Goal: Find specific page/section: Find specific page/section

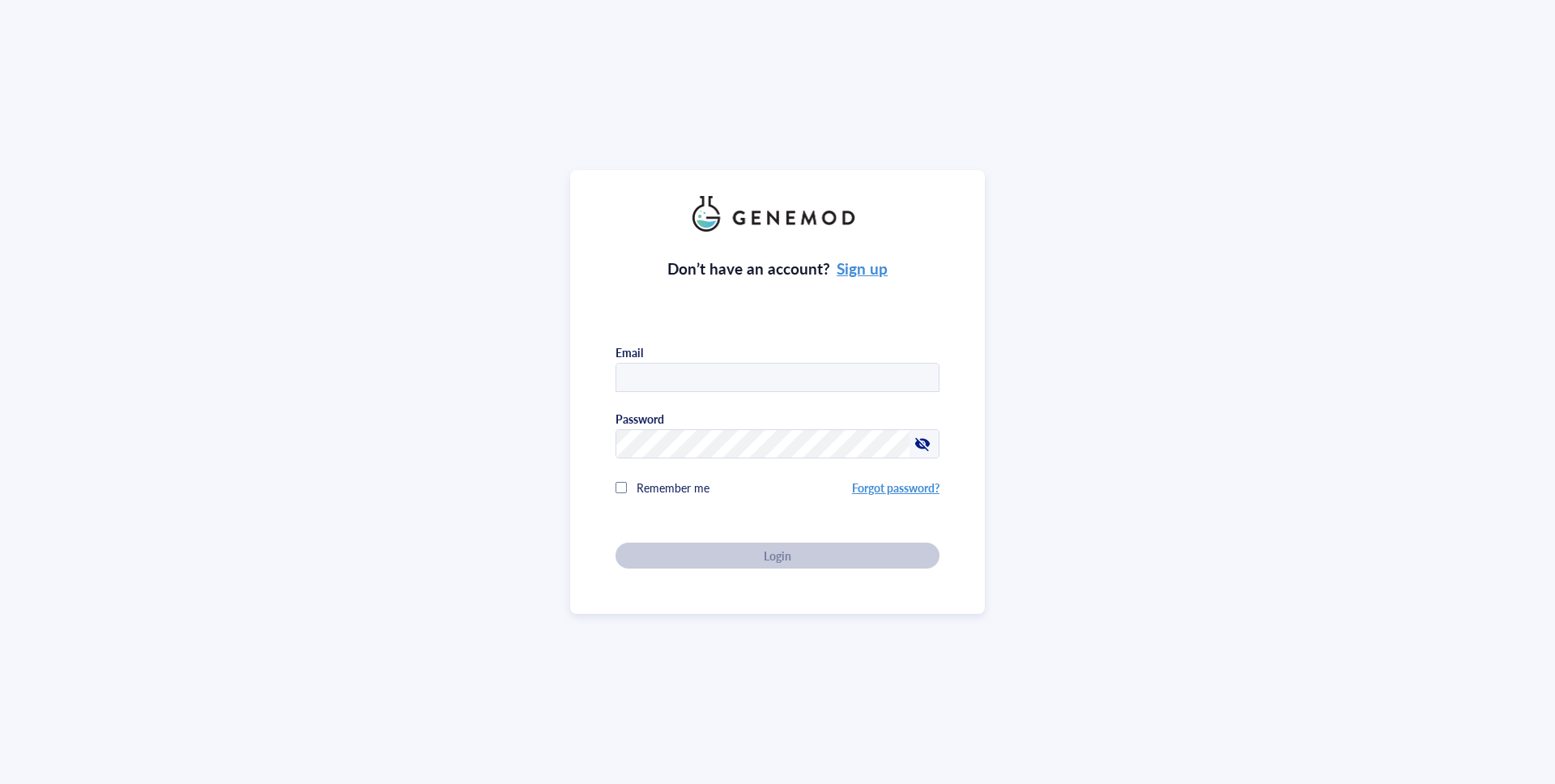
click at [682, 376] on input "text" at bounding box center [777, 377] width 322 height 29
type input "[EMAIL_ADDRESS][DOMAIN_NAME]"
click at [734, 552] on div "Login" at bounding box center [777, 555] width 272 height 15
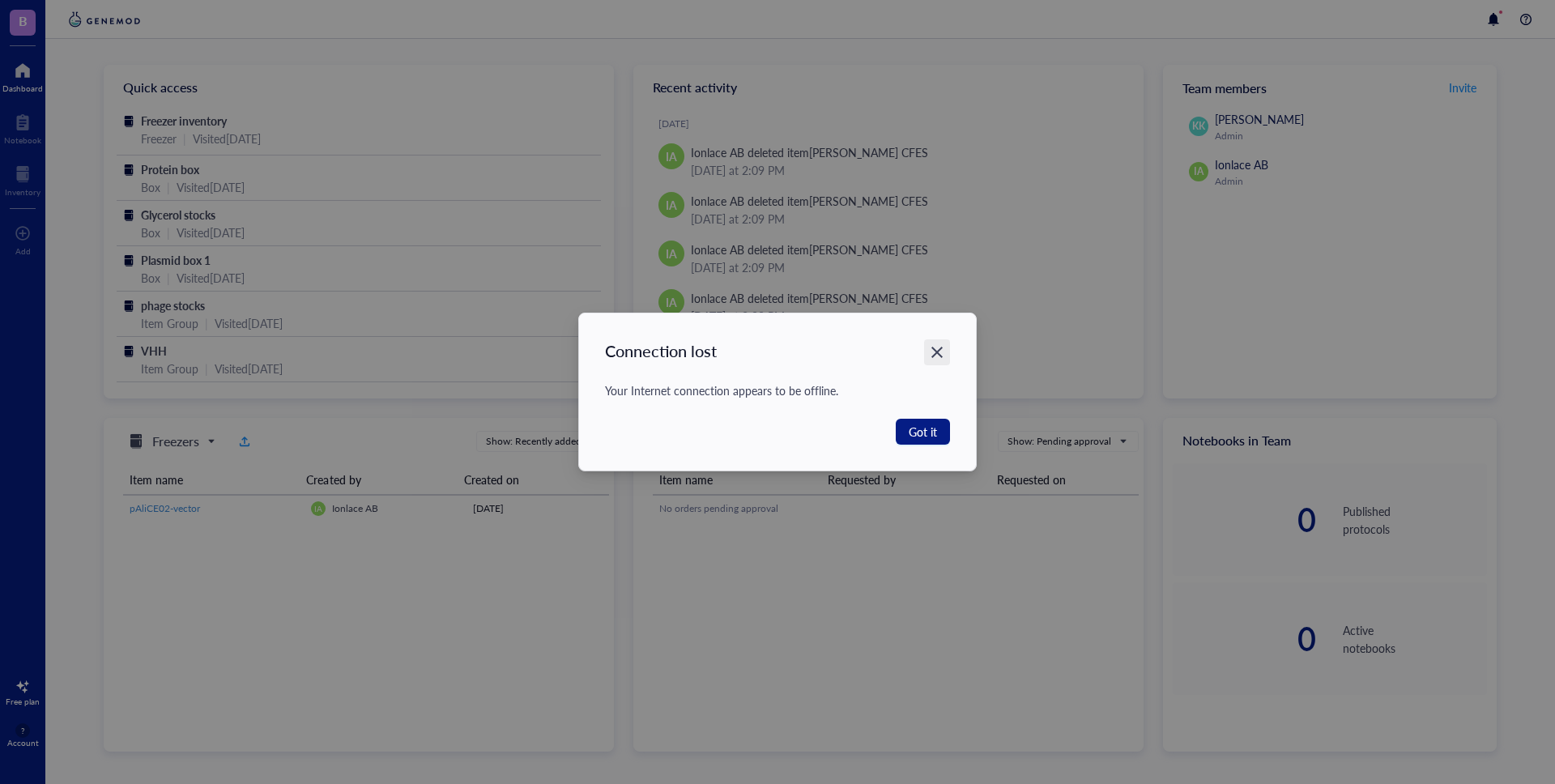
click at [942, 348] on icon "Close" at bounding box center [937, 353] width 16 height 16
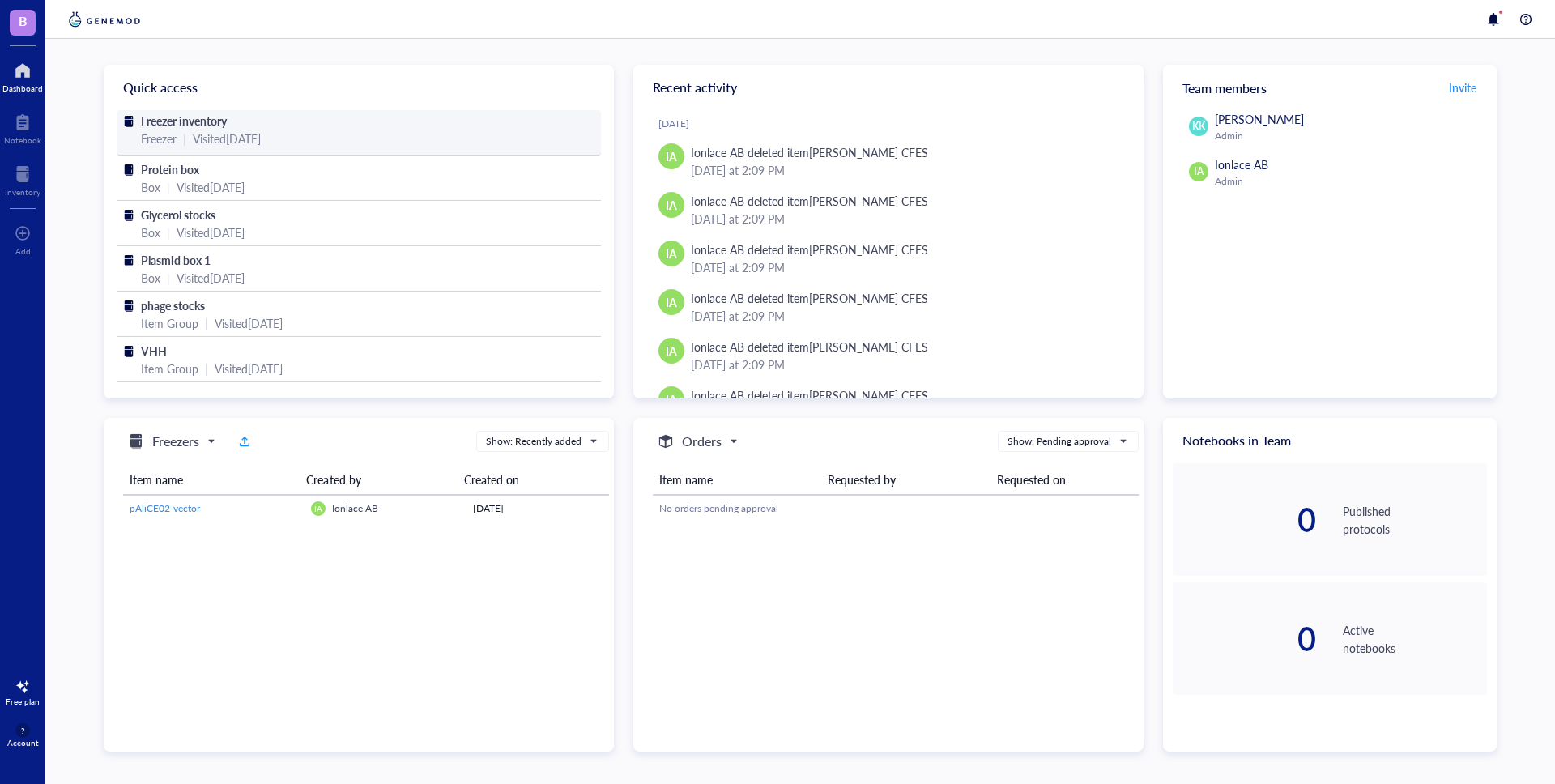
click at [261, 147] on div "Freezer inventory Freezer | Visited [DATE]" at bounding box center [359, 132] width 484 height 45
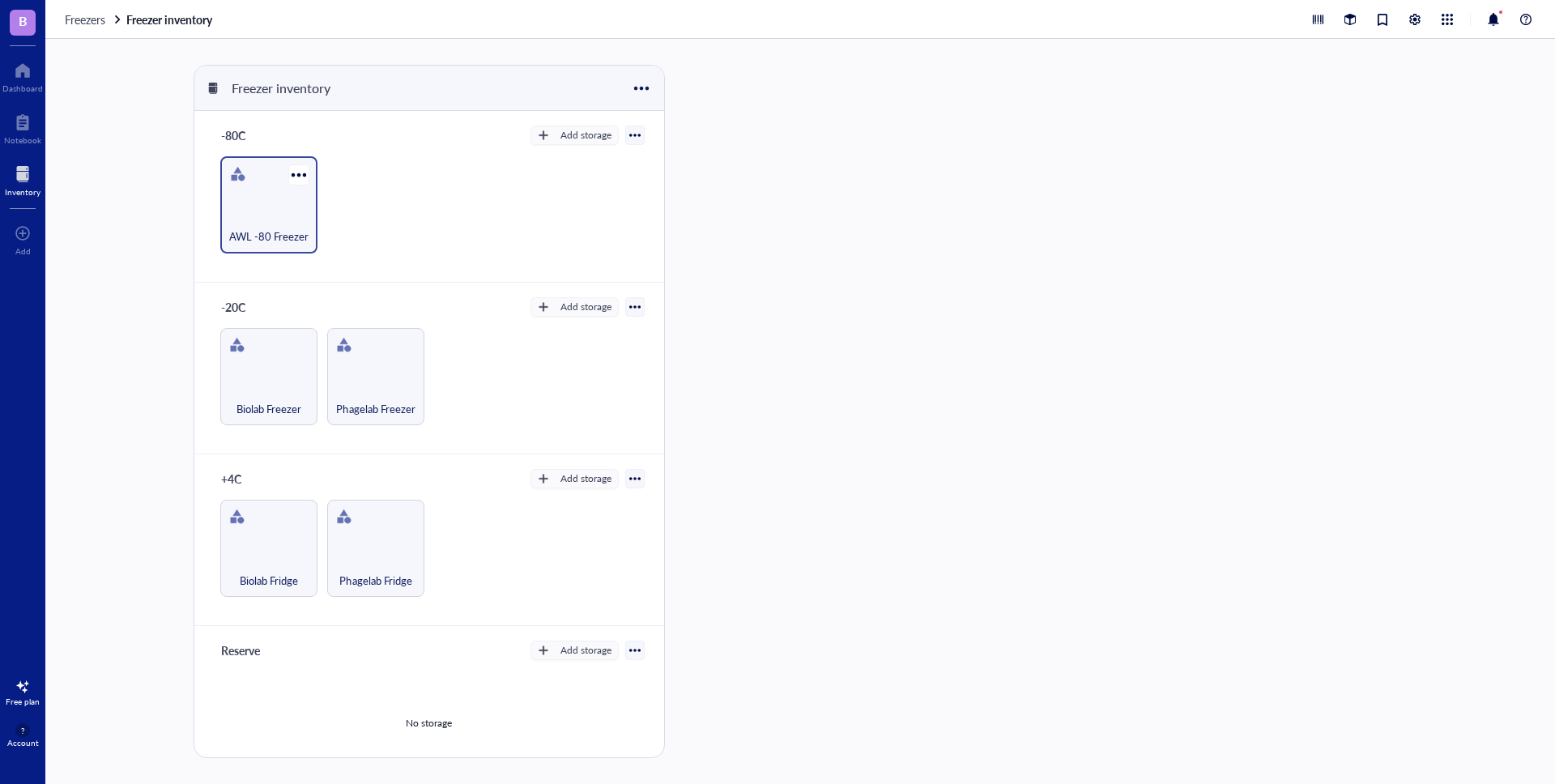
click at [280, 214] on div "AWL -80 Freezer" at bounding box center [268, 227] width 81 height 36
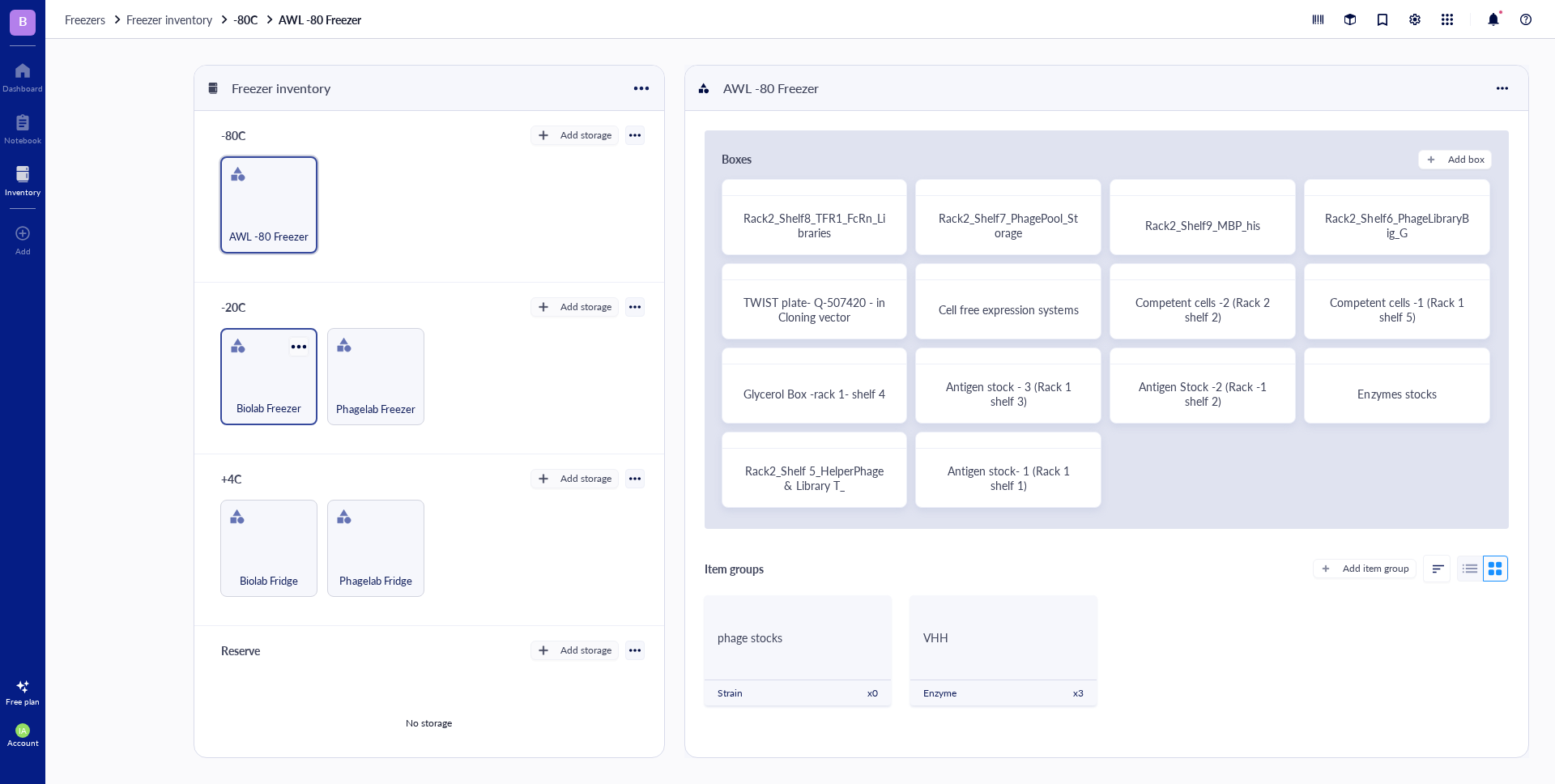
click at [287, 357] on div at bounding box center [298, 346] width 24 height 24
click at [254, 202] on div "AWL -80 Freezer" at bounding box center [269, 205] width 98 height 98
click at [1033, 308] on span "Cell free expression systems" at bounding box center [1008, 309] width 139 height 17
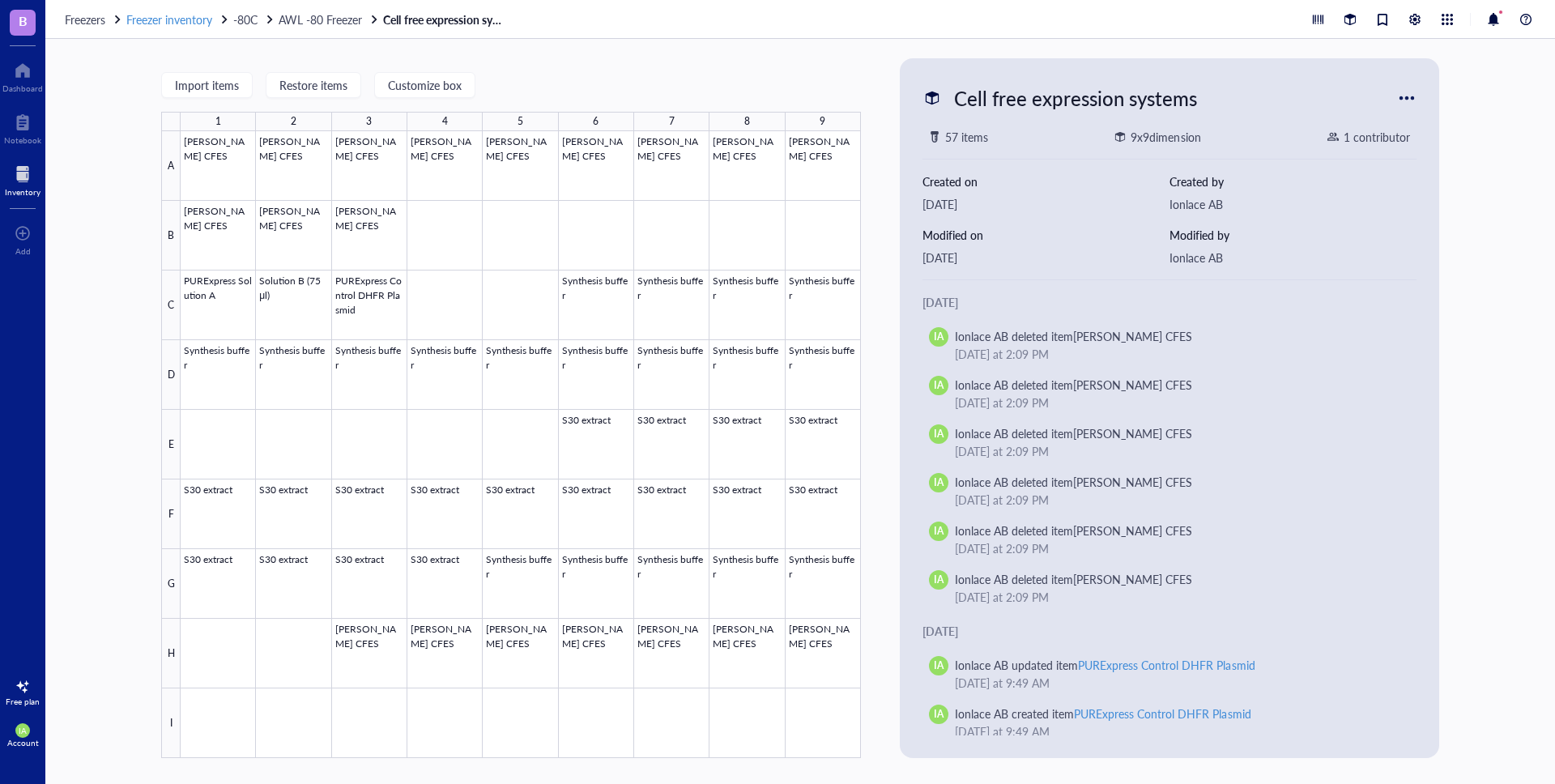
click at [152, 24] on span "Freezer inventory" at bounding box center [169, 19] width 86 height 17
